Goal: Task Accomplishment & Management: Use online tool/utility

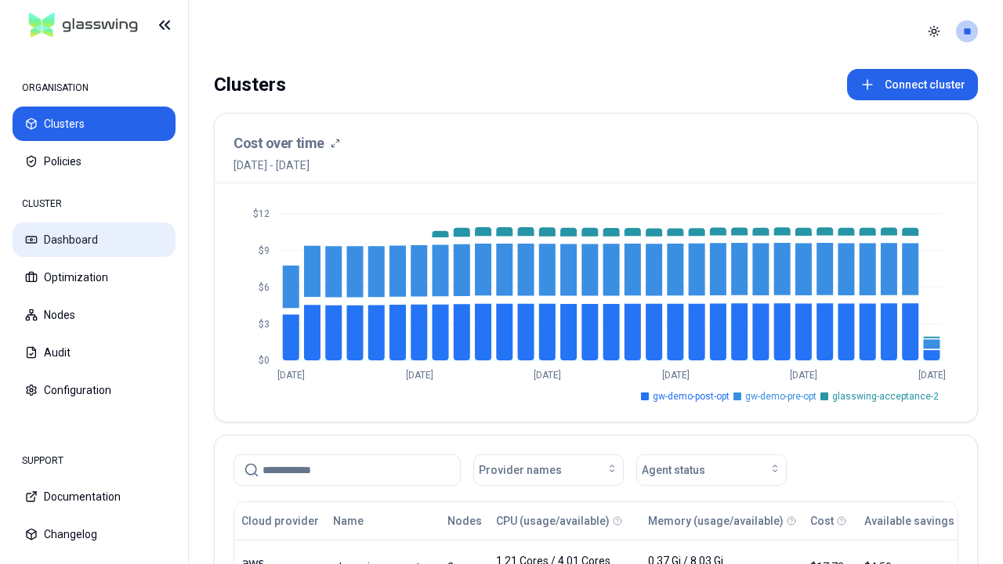
click at [94, 240] on button "Dashboard" at bounding box center [94, 239] width 163 height 34
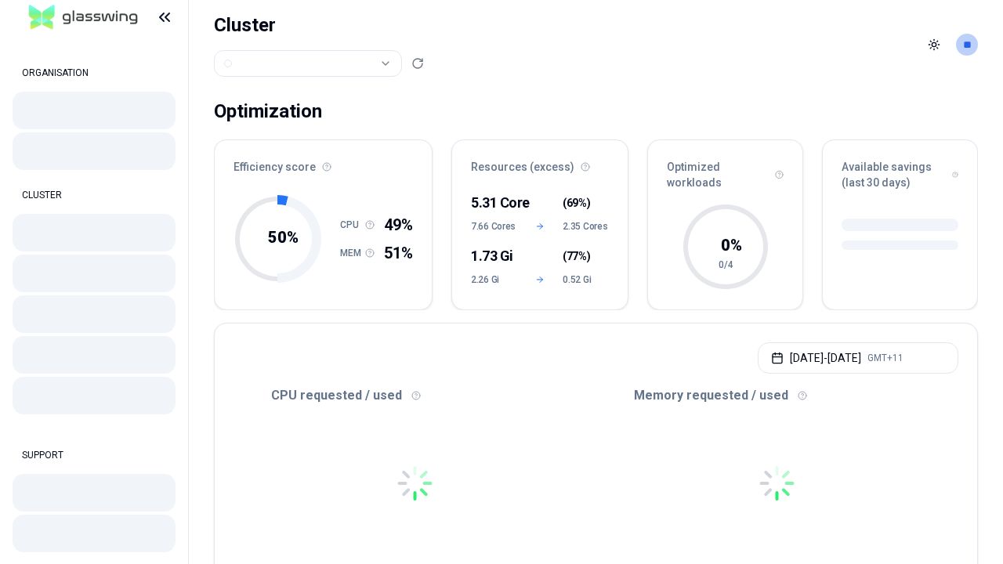
scroll to position [494, 0]
